Goal: Communication & Community: Answer question/provide support

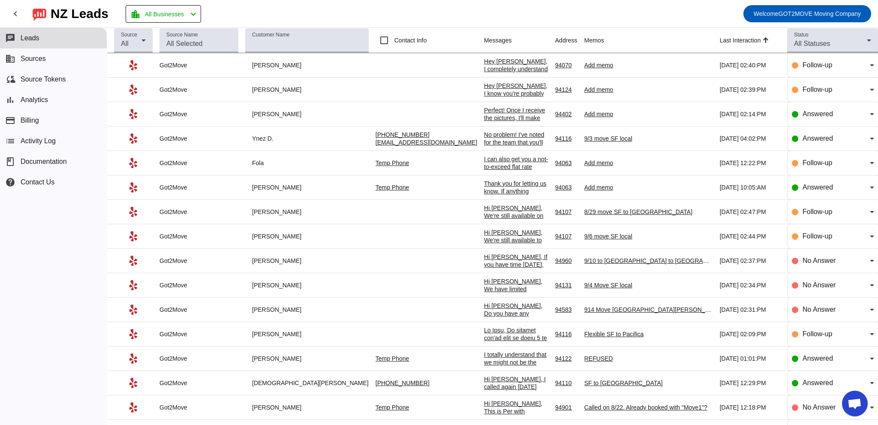
click at [484, 114] on div "Perfect! Once I receive the pictures, I'll make sure everything is set for your…" at bounding box center [516, 175] width 64 height 139
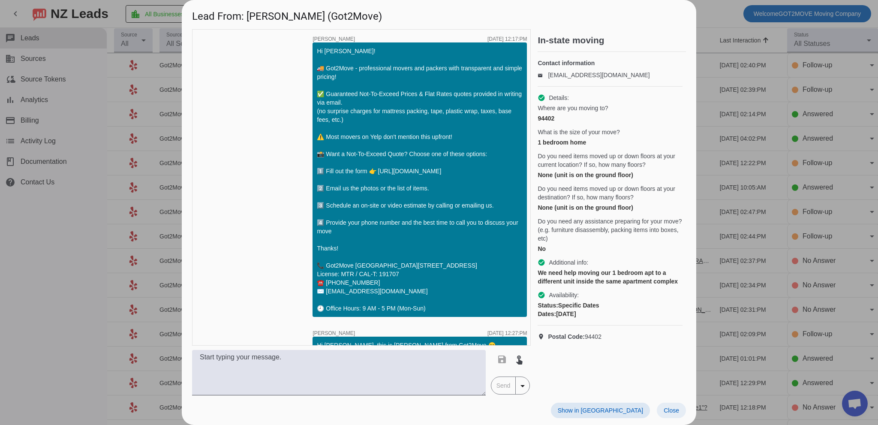
drag, startPoint x: 672, startPoint y: 412, endPoint x: 444, endPoint y: 298, distance: 255.0
click at [672, 411] on span "Close" at bounding box center [671, 410] width 15 height 7
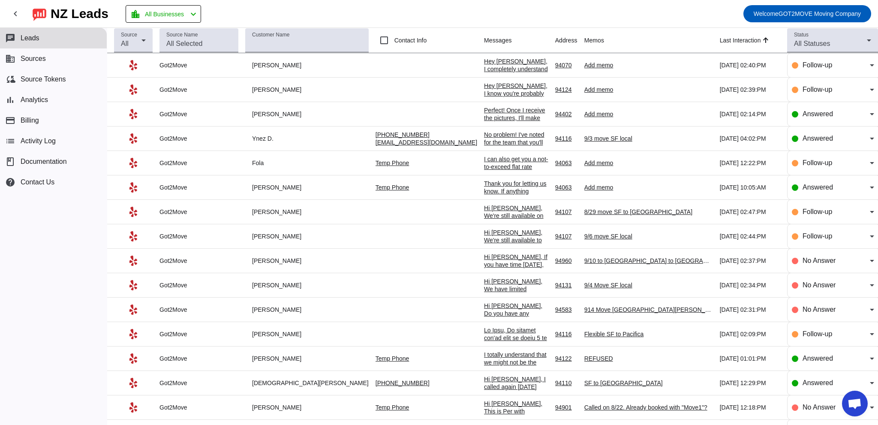
click at [484, 60] on div "Hey [PERSON_NAME], I completely understand you might still be exploring your op…" at bounding box center [516, 130] width 64 height 147
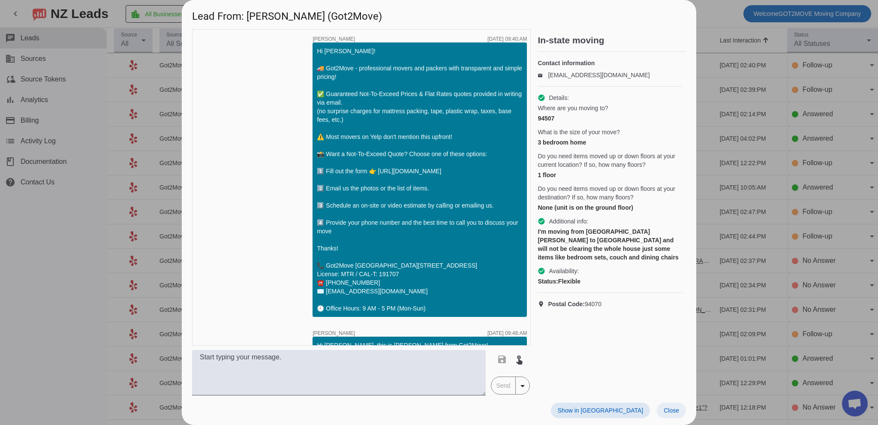
click at [671, 412] on span "Close" at bounding box center [671, 410] width 15 height 7
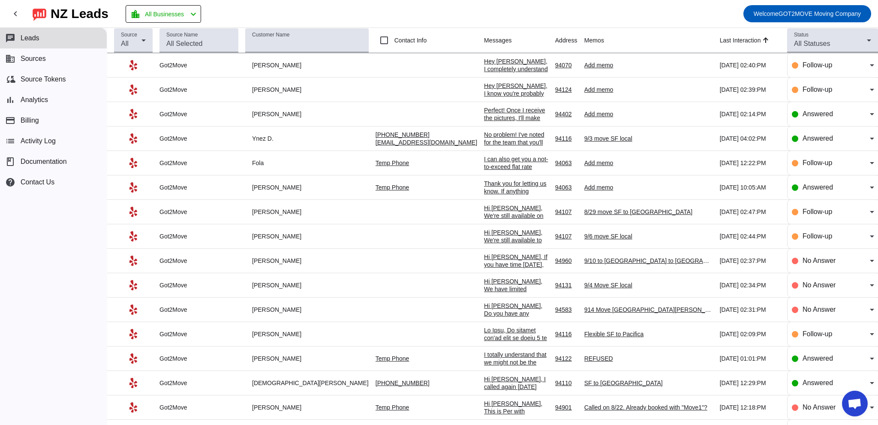
click at [484, 89] on div "Hey [PERSON_NAME], I know you're probably still weighing your options but if yo…" at bounding box center [516, 140] width 64 height 116
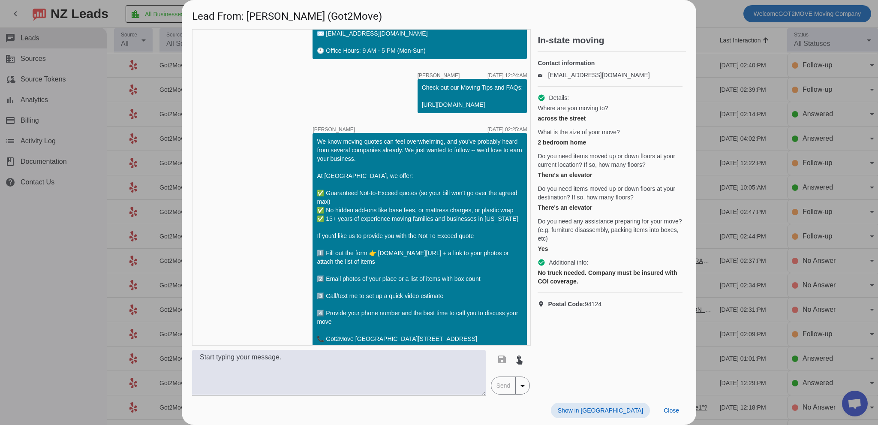
scroll to position [148, 0]
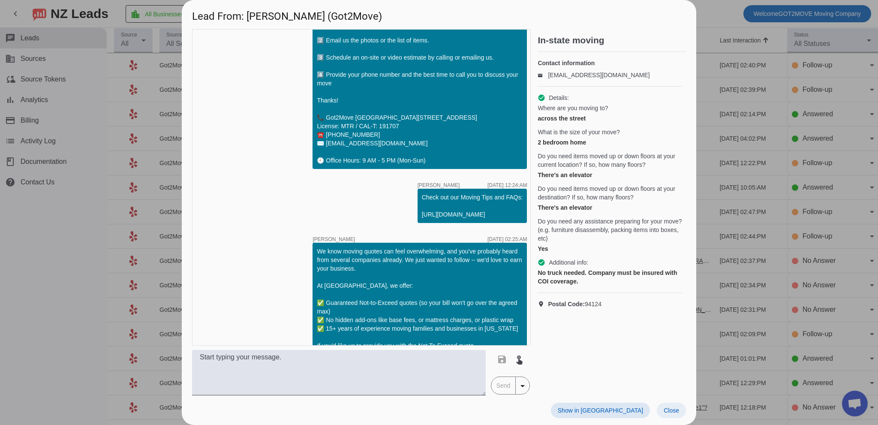
click at [677, 412] on span "Close" at bounding box center [671, 410] width 15 height 7
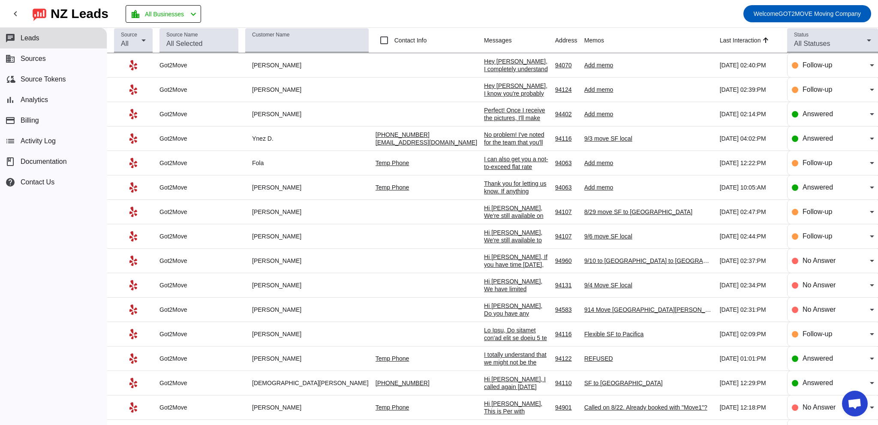
click at [484, 163] on div "I can also get you a not-to-exceed flat rate quote so your price is capped. You…" at bounding box center [516, 193] width 64 height 77
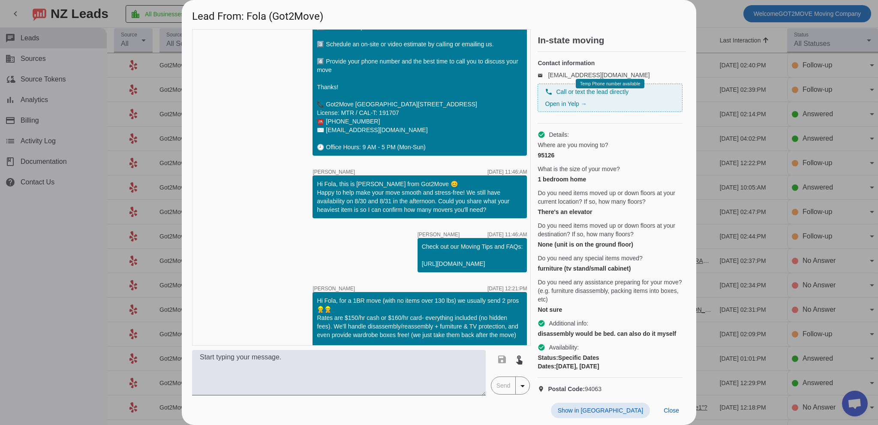
scroll to position [91, 0]
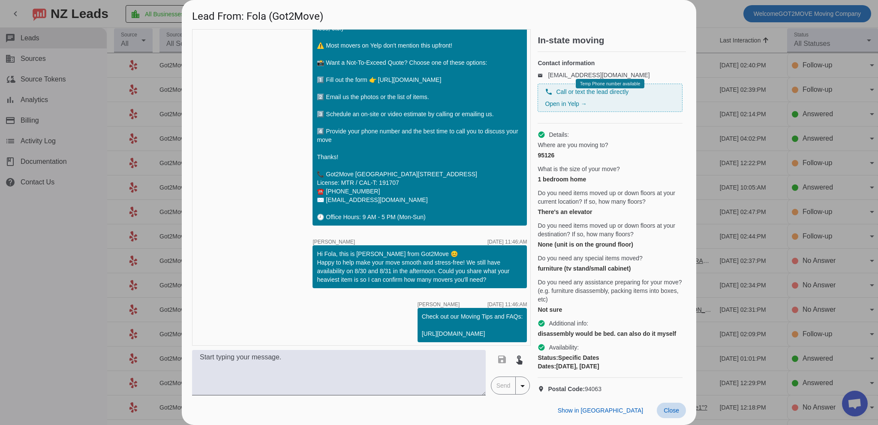
click at [671, 408] on span "Close" at bounding box center [671, 410] width 15 height 7
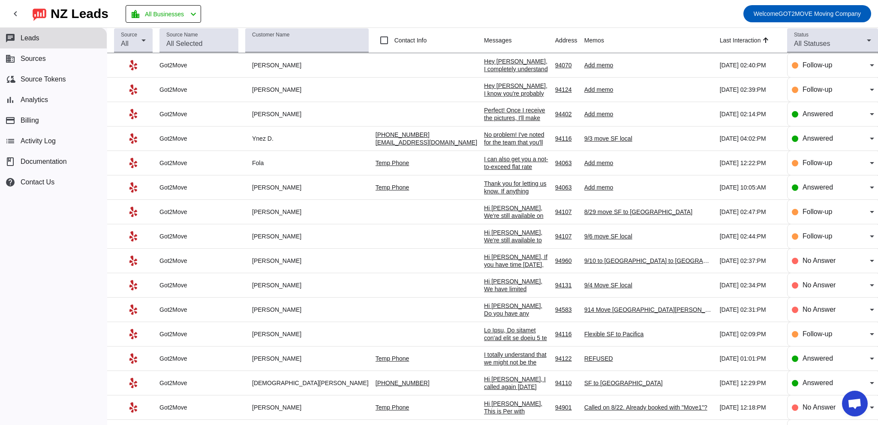
click at [484, 163] on div "I can also get you a not-to-exceed flat rate quote so your price is capped. You…" at bounding box center [516, 193] width 64 height 77
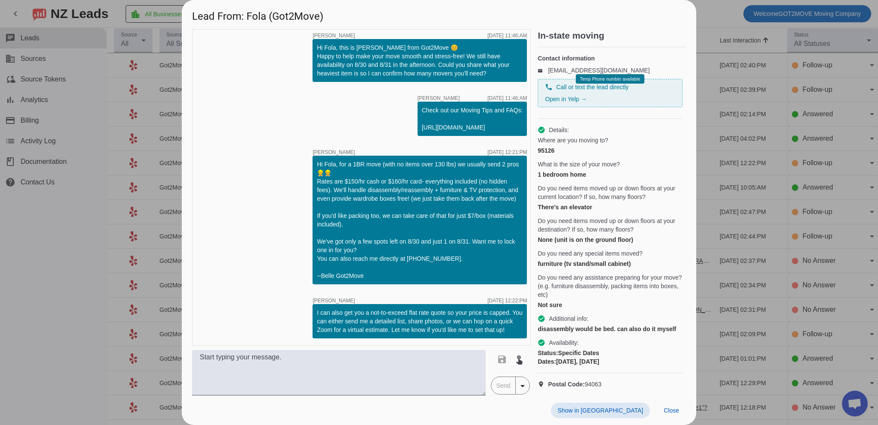
scroll to position [28, 0]
click at [675, 407] on span "Close" at bounding box center [671, 410] width 15 height 7
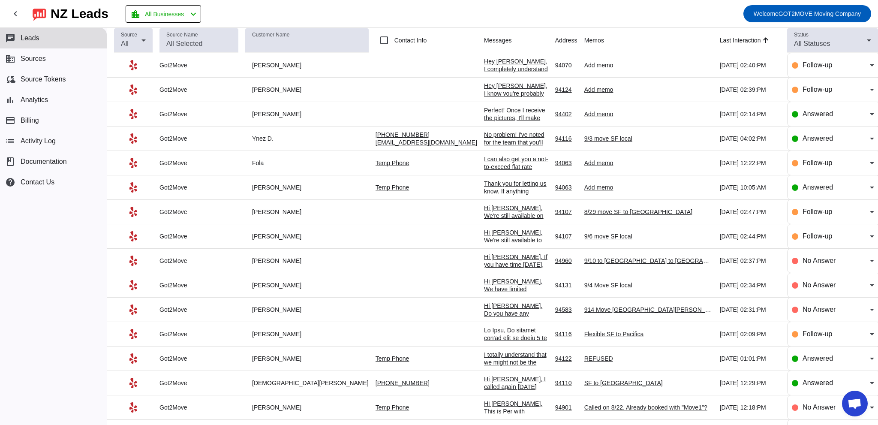
click at [484, 166] on div "I can also get you a not-to-exceed flat rate quote so your price is capped. You…" at bounding box center [516, 193] width 64 height 77
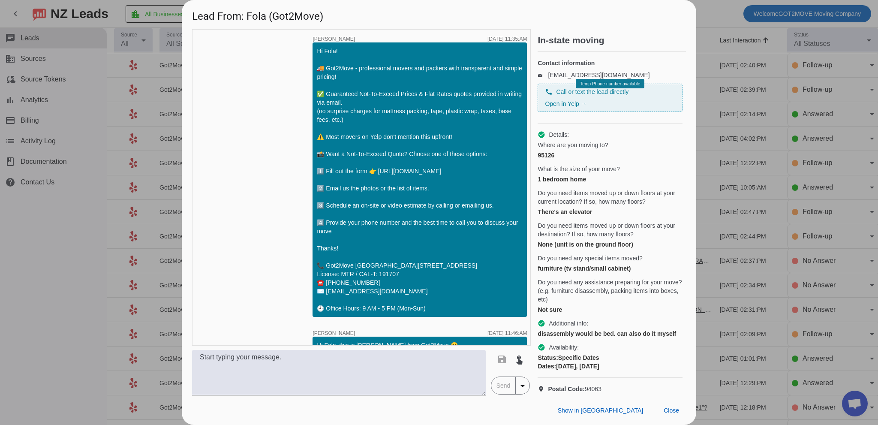
scroll to position [306, 0]
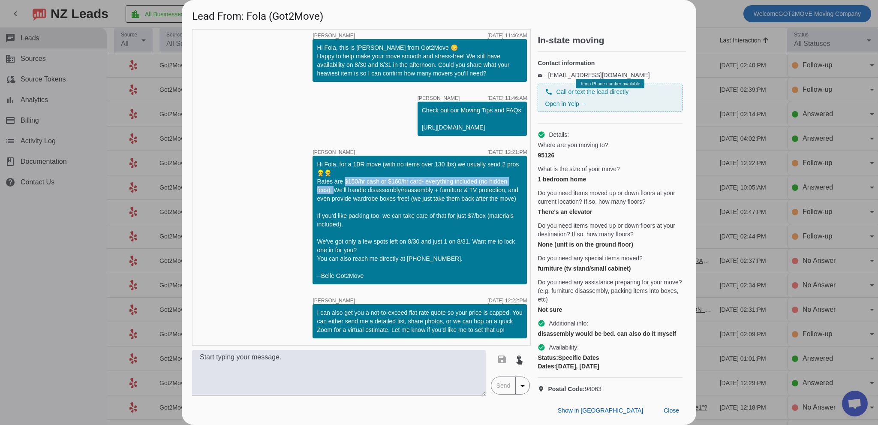
drag, startPoint x: 337, startPoint y: 181, endPoint x: 326, endPoint y: 188, distance: 13.1
click at [326, 188] on div "Hi Fola, for a 1BR move (with no items over 130 lbs) we usually send 2 pros 👷‍♂…" at bounding box center [420, 220] width 206 height 120
copy div "150/hr cash or $160/hr card- everything included (no hidden fees). W"
drag, startPoint x: 312, startPoint y: 310, endPoint x: 506, endPoint y: 329, distance: 195.1
click at [506, 329] on div "I can also get you a not-to-exceed flat rate quote so your price is capped. You…" at bounding box center [420, 321] width 214 height 34
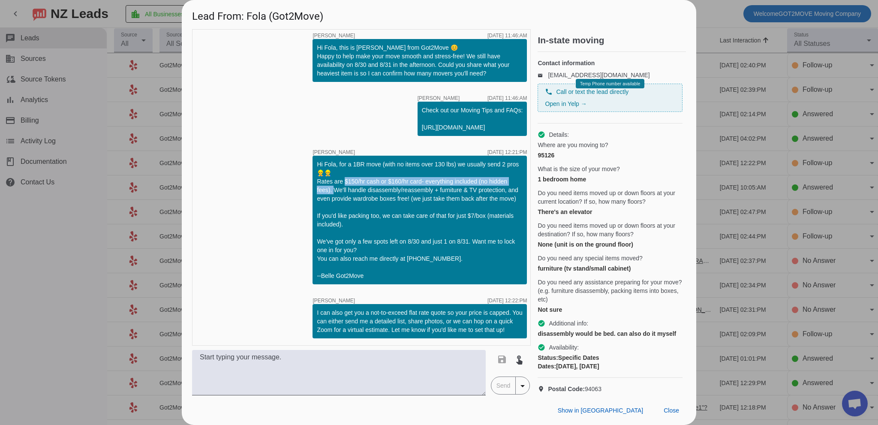
copy div "I can also get you a not-to-exceed flat rate quote so your price is capped. You…"
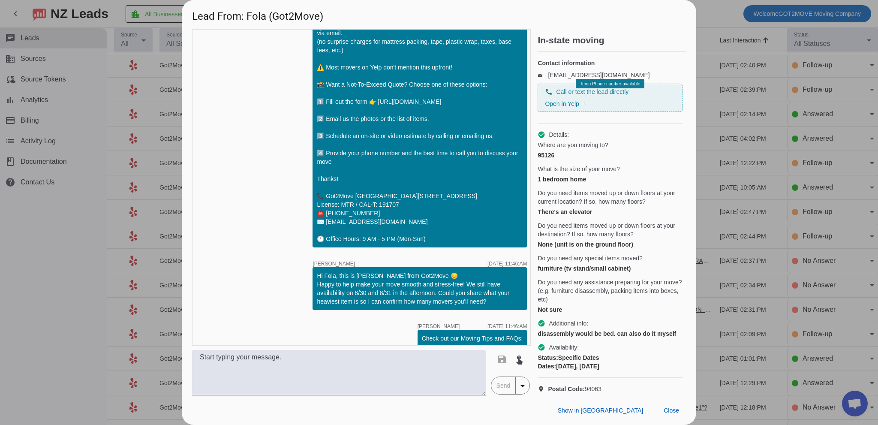
scroll to position [48, 0]
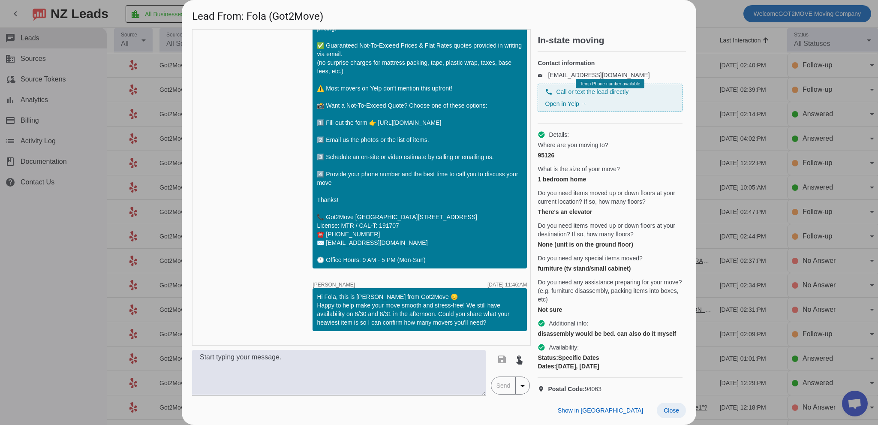
drag, startPoint x: 665, startPoint y: 409, endPoint x: 671, endPoint y: 408, distance: 6.1
click at [665, 408] on span "Close" at bounding box center [671, 410] width 15 height 7
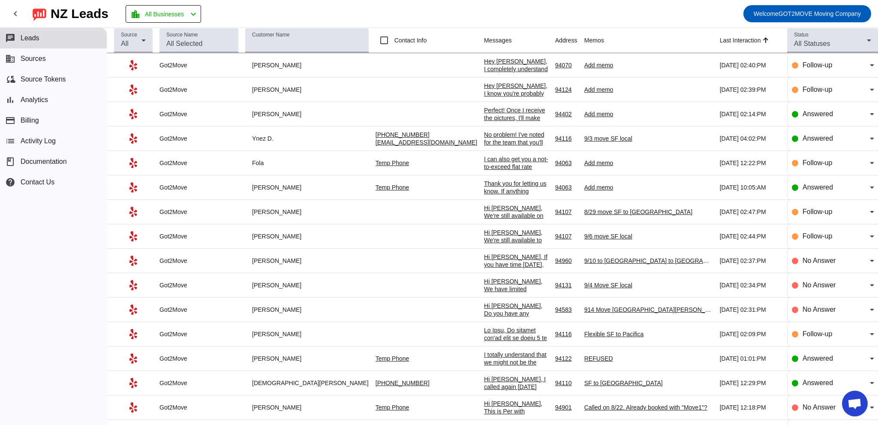
click at [484, 90] on div "Hey [PERSON_NAME], I know you're probably still weighing your options but if yo…" at bounding box center [516, 140] width 64 height 116
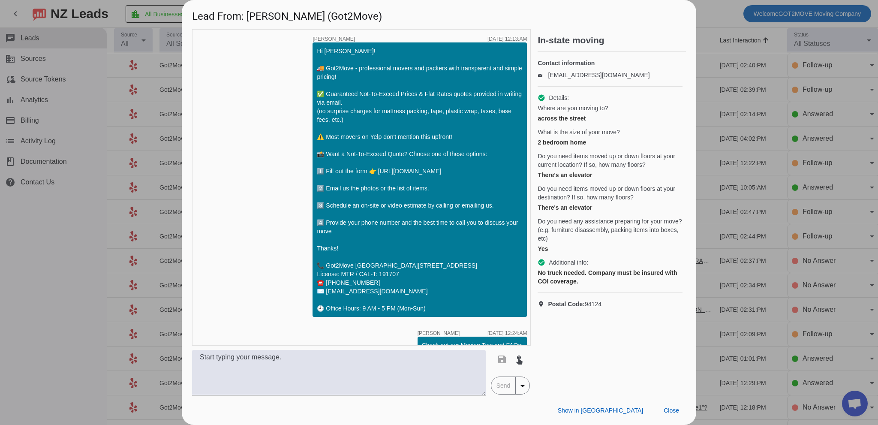
scroll to position [577, 0]
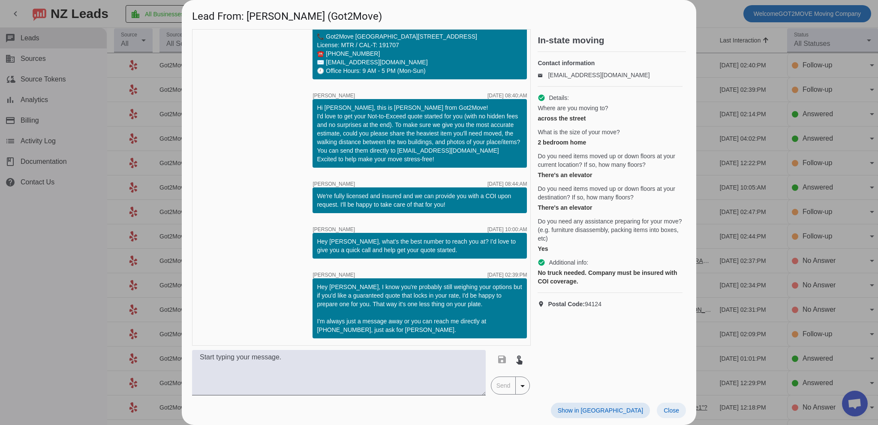
click at [676, 409] on span "Close" at bounding box center [671, 410] width 15 height 7
